Goal: Information Seeking & Learning: Learn about a topic

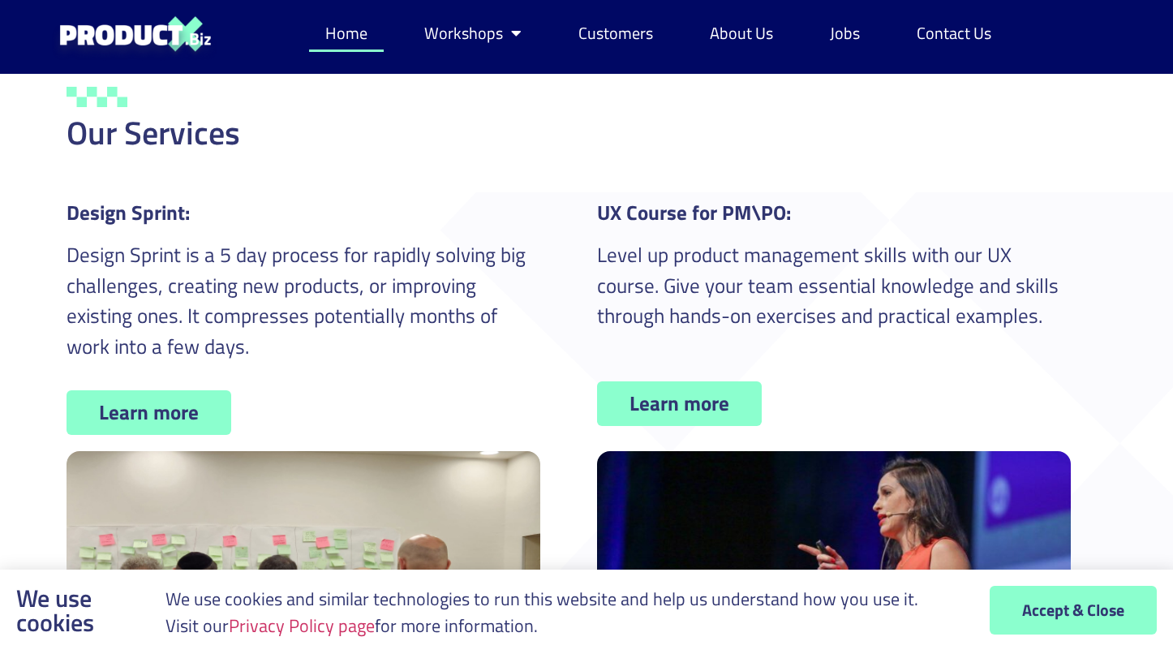
scroll to position [616, 0]
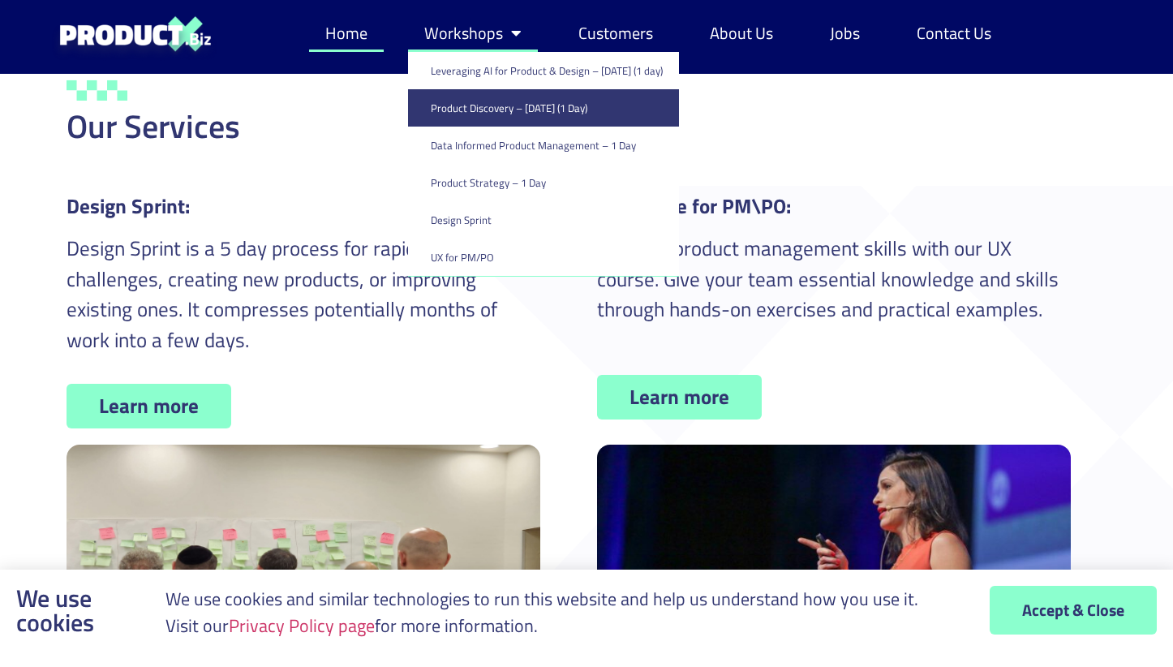
click at [509, 105] on link "Product Discovery​ – [DATE] (1 Day)" at bounding box center [543, 107] width 271 height 37
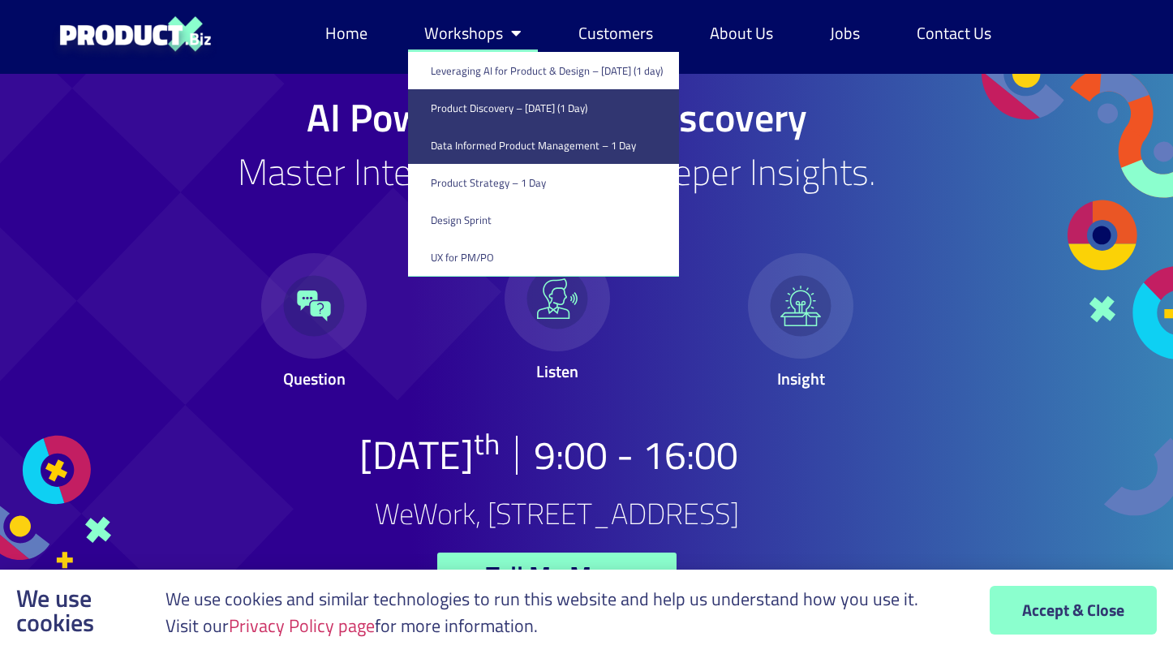
click at [536, 148] on link "Data Informed Product Management – 1 Day" at bounding box center [543, 145] width 271 height 37
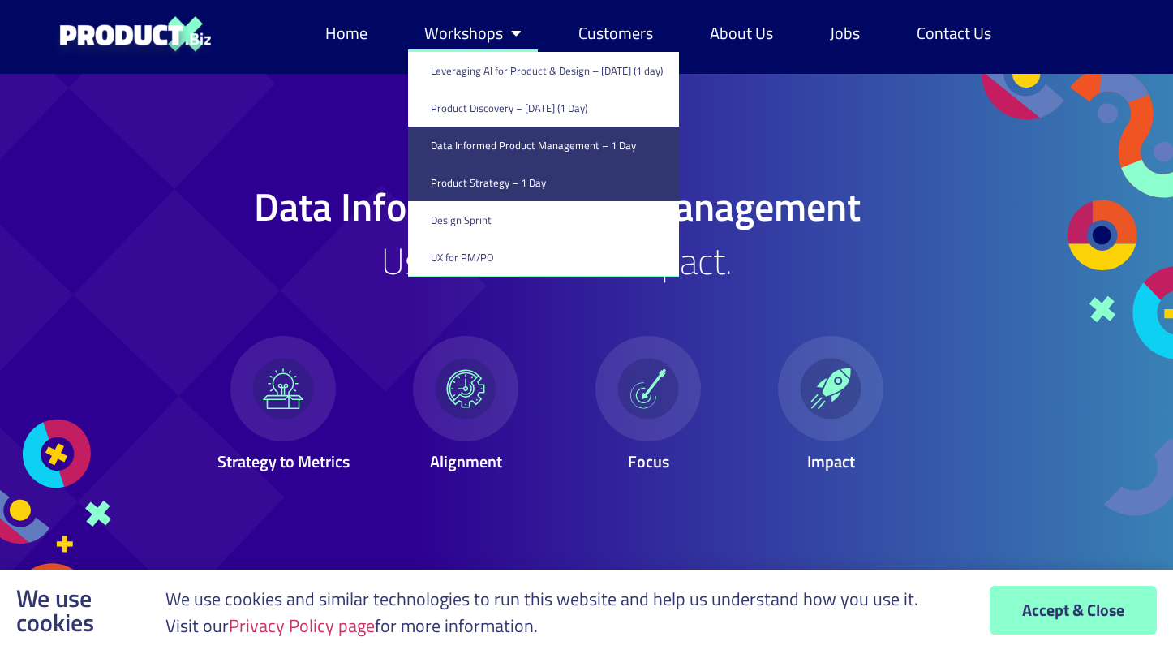
click at [492, 183] on link "Product Strategy – 1 Day" at bounding box center [543, 182] width 271 height 37
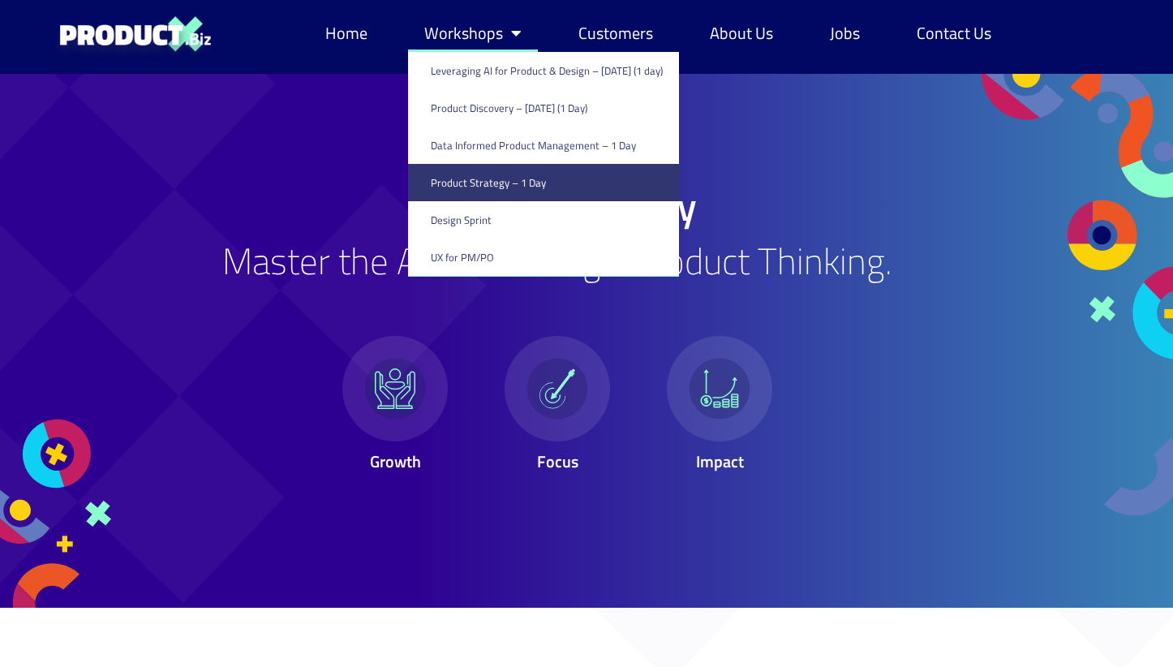
click at [507, 34] on span "Menu" at bounding box center [512, 33] width 19 height 32
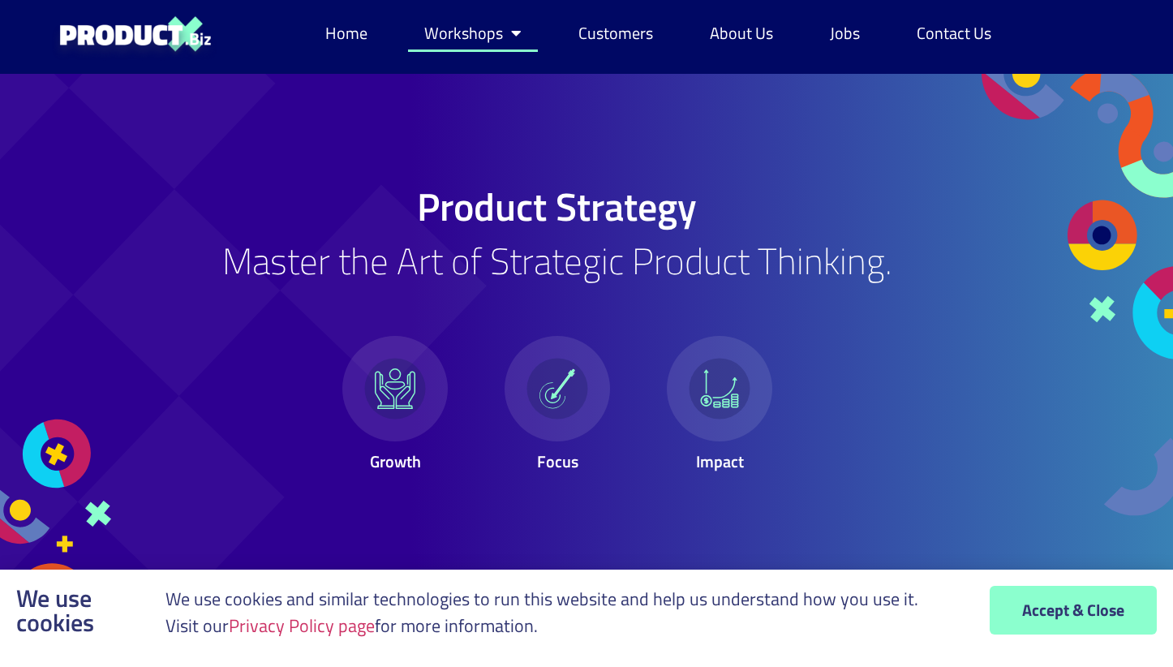
click at [507, 34] on span "Menu" at bounding box center [512, 33] width 19 height 32
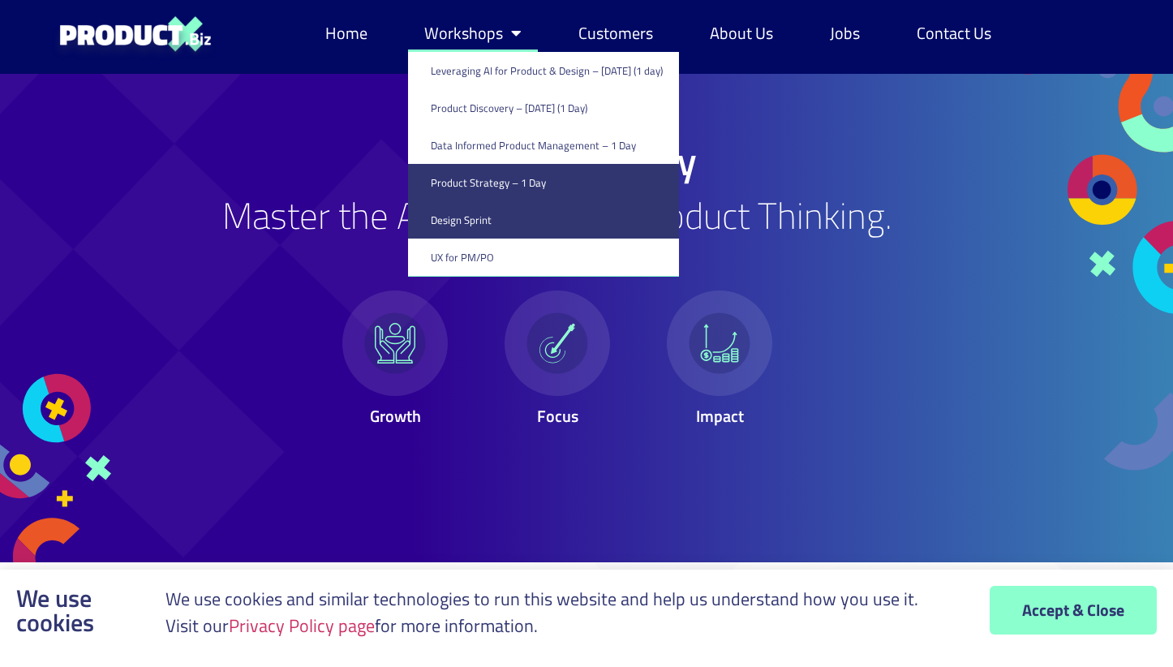
scroll to position [46, 0]
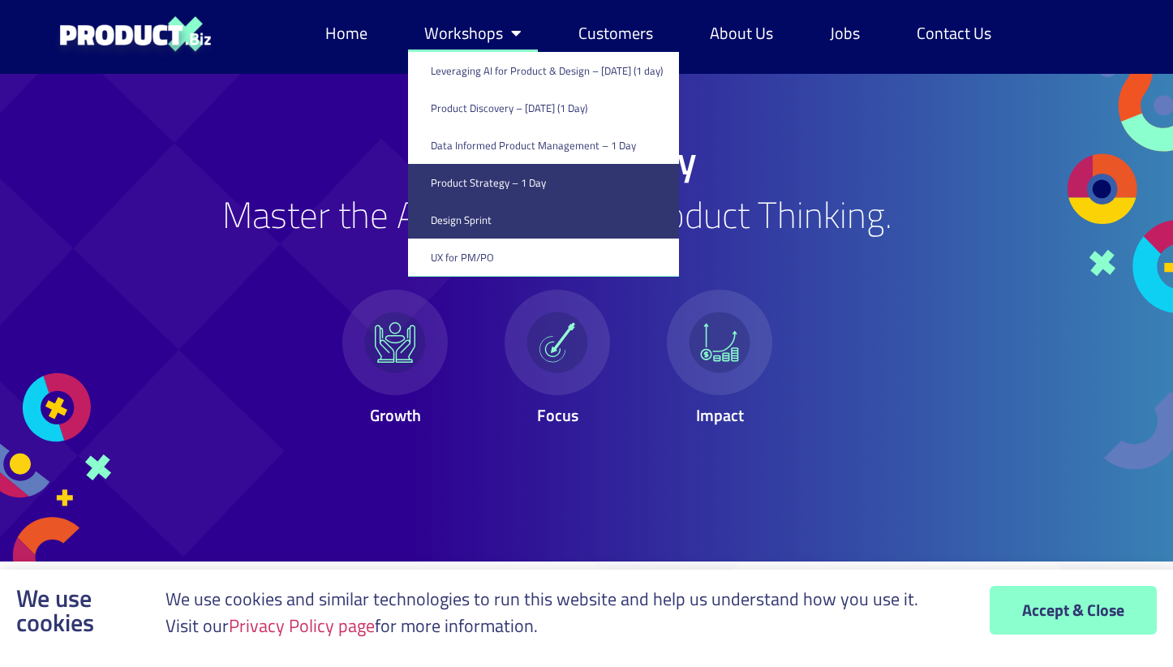
click at [504, 218] on link "Design Sprint" at bounding box center [543, 219] width 271 height 37
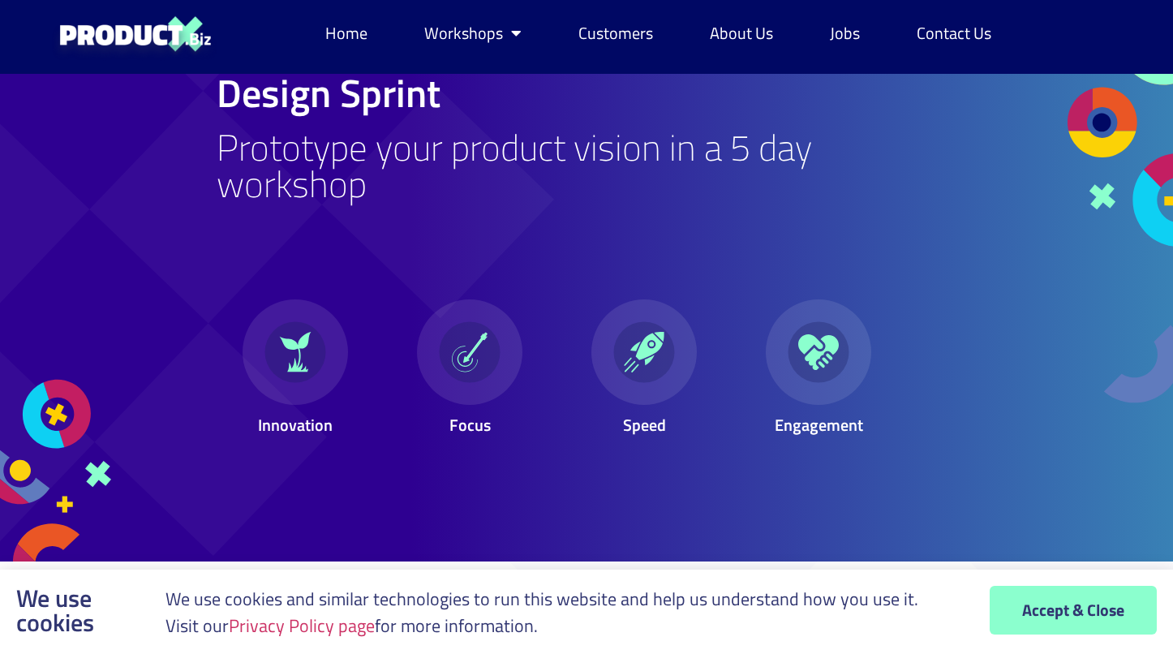
scroll to position [118, 0]
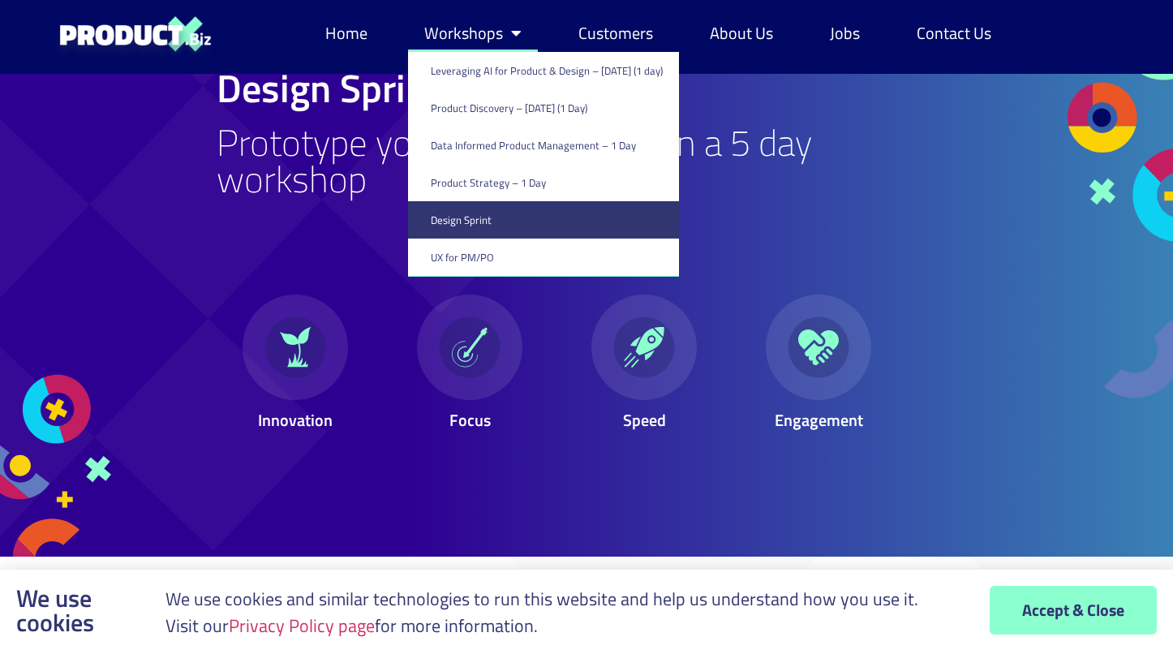
click at [514, 37] on span "Menu" at bounding box center [512, 33] width 19 height 32
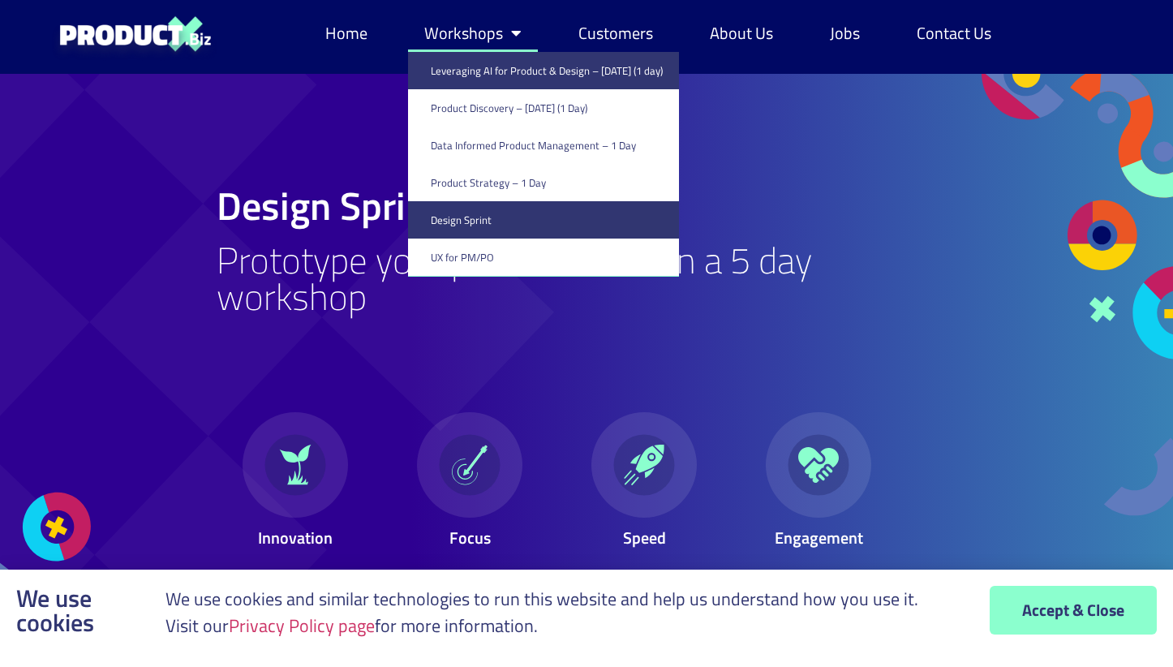
click at [503, 68] on link "Leveraging AI for Product & Design – [DATE] (1 day)" at bounding box center [543, 70] width 271 height 37
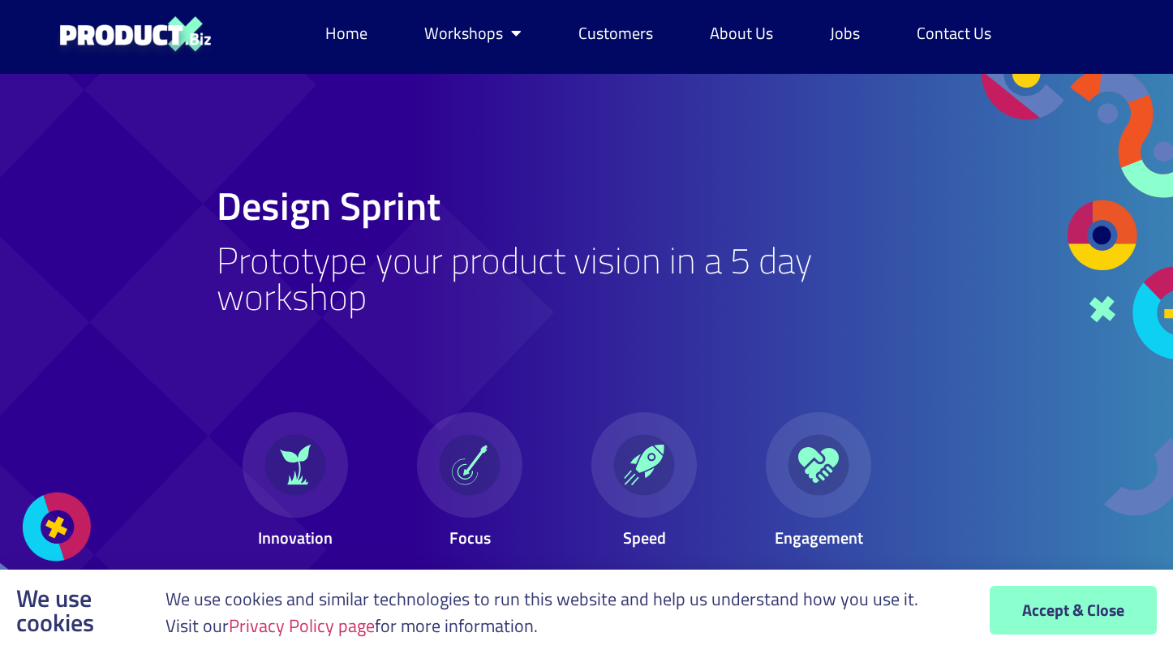
scroll to position [39, 0]
